Goal: Task Accomplishment & Management: Manage account settings

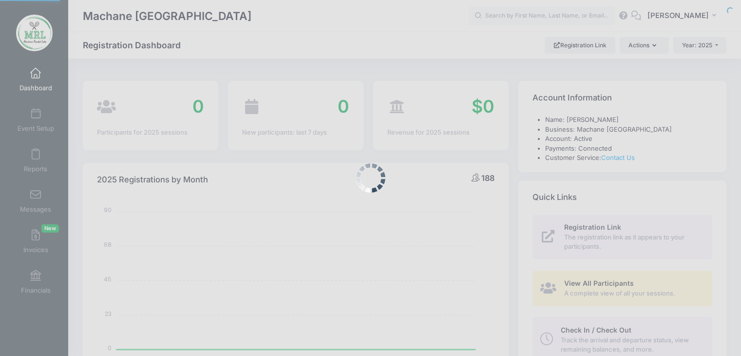
select select
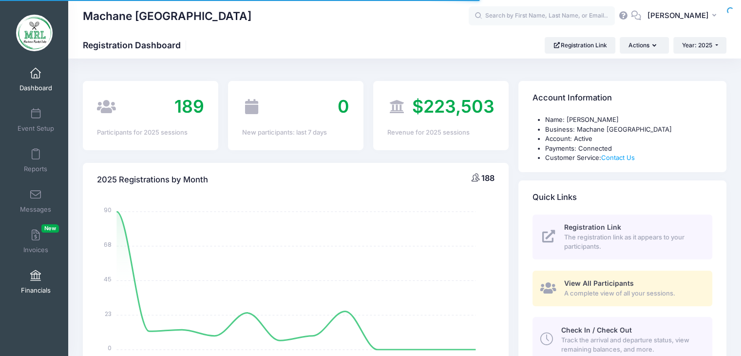
click at [36, 277] on span at bounding box center [36, 275] width 0 height 11
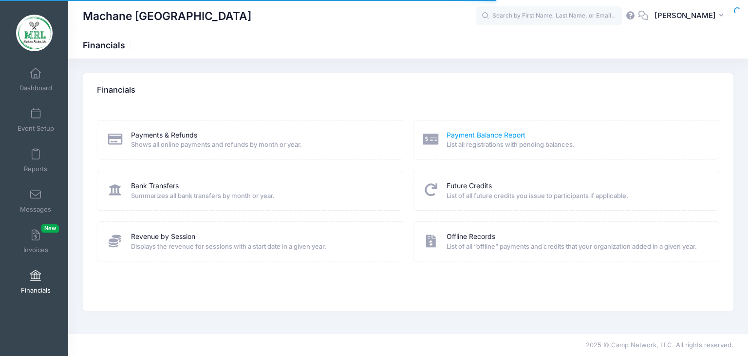
click at [495, 139] on link "Payment Balance Report" at bounding box center [486, 135] width 79 height 10
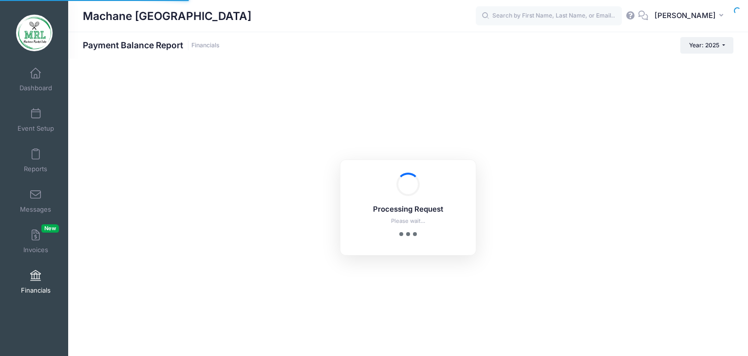
select select "10"
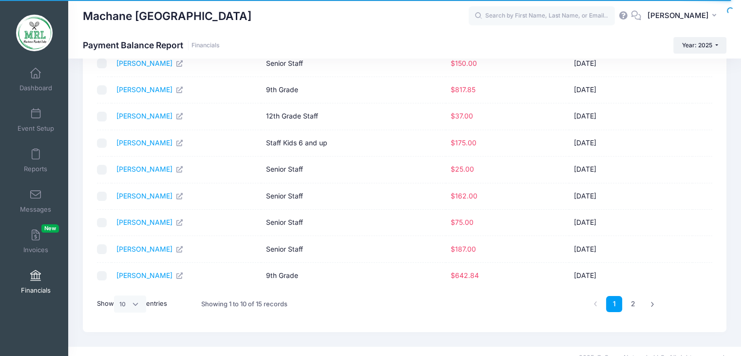
scroll to position [119, 0]
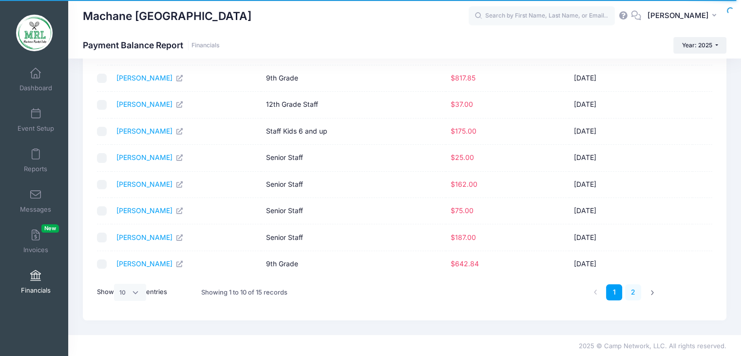
click at [635, 287] on link "2" at bounding box center [633, 292] width 16 height 16
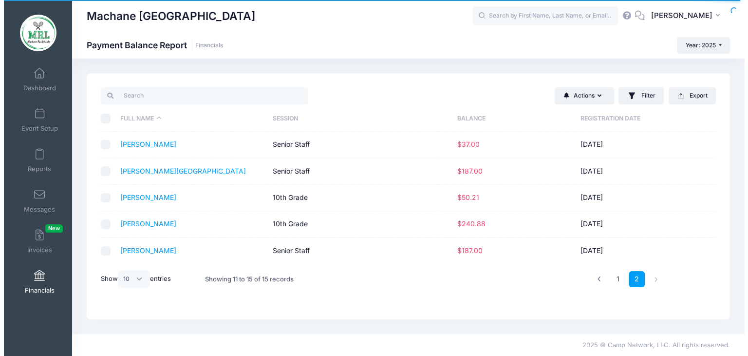
scroll to position [0, 0]
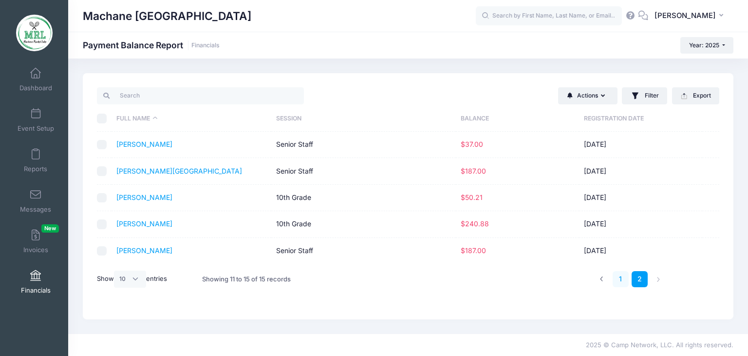
click at [620, 277] on link "1" at bounding box center [621, 279] width 16 height 16
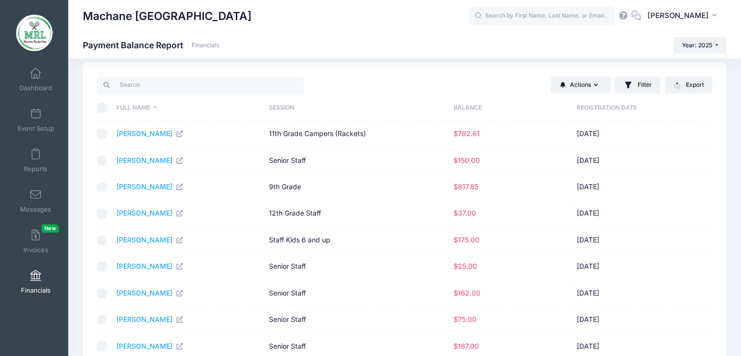
scroll to position [10, 0]
click at [153, 216] on link "[PERSON_NAME]" at bounding box center [149, 213] width 67 height 8
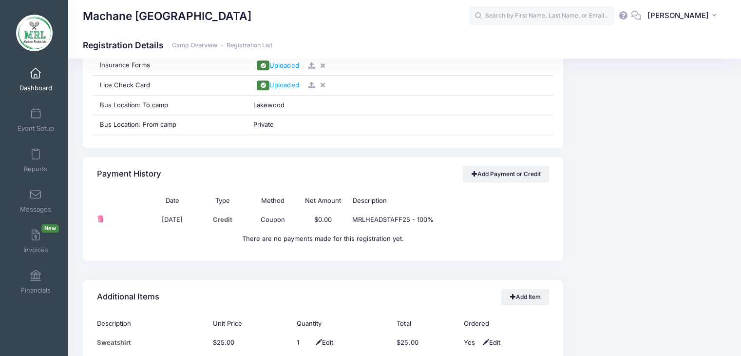
scroll to position [986, 0]
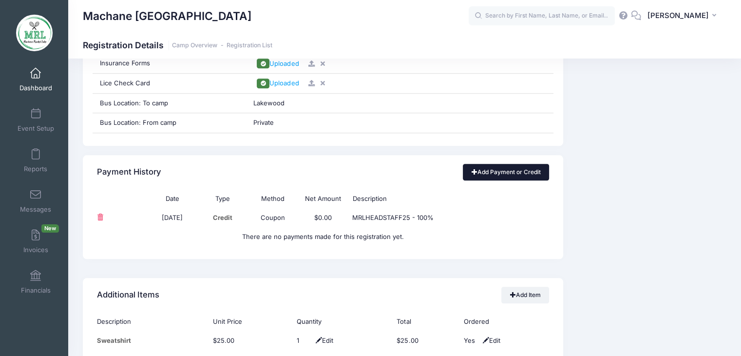
click at [512, 172] on link "Add Payment or Credit" at bounding box center [506, 172] width 86 height 17
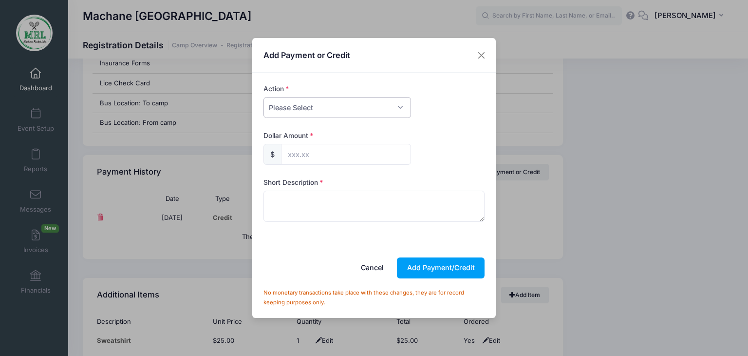
click at [400, 112] on select "Please Select Payment Credit Refund (Offline)" at bounding box center [338, 107] width 148 height 21
select select "credit"
click at [264, 97] on select "Please Select Payment Credit Refund (Offline)" at bounding box center [338, 107] width 148 height 21
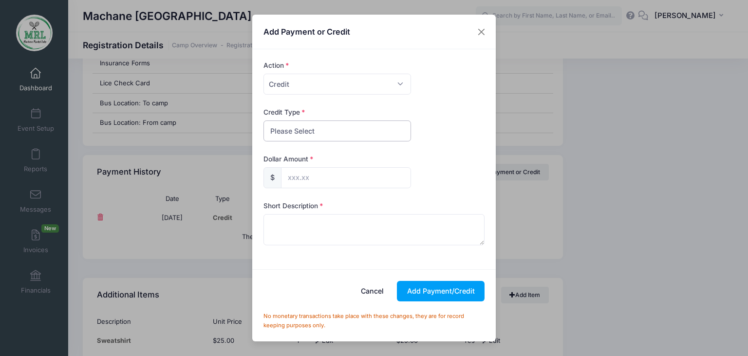
click at [364, 135] on select "Please Select Discount Scholarship Other" at bounding box center [338, 130] width 148 height 21
select select "discount"
click at [264, 120] on select "Please Select Discount Scholarship Other" at bounding box center [338, 130] width 148 height 21
click at [350, 184] on input "text" at bounding box center [346, 177] width 130 height 21
type input "37.00"
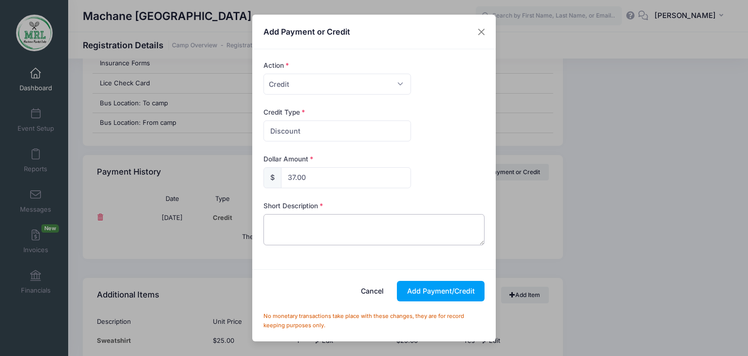
click at [298, 225] on textarea at bounding box center [375, 229] width 222 height 31
type textarea "staff"
click at [439, 297] on button "Add Payment/Credit" at bounding box center [441, 291] width 88 height 21
